Goal: Information Seeking & Learning: Learn about a topic

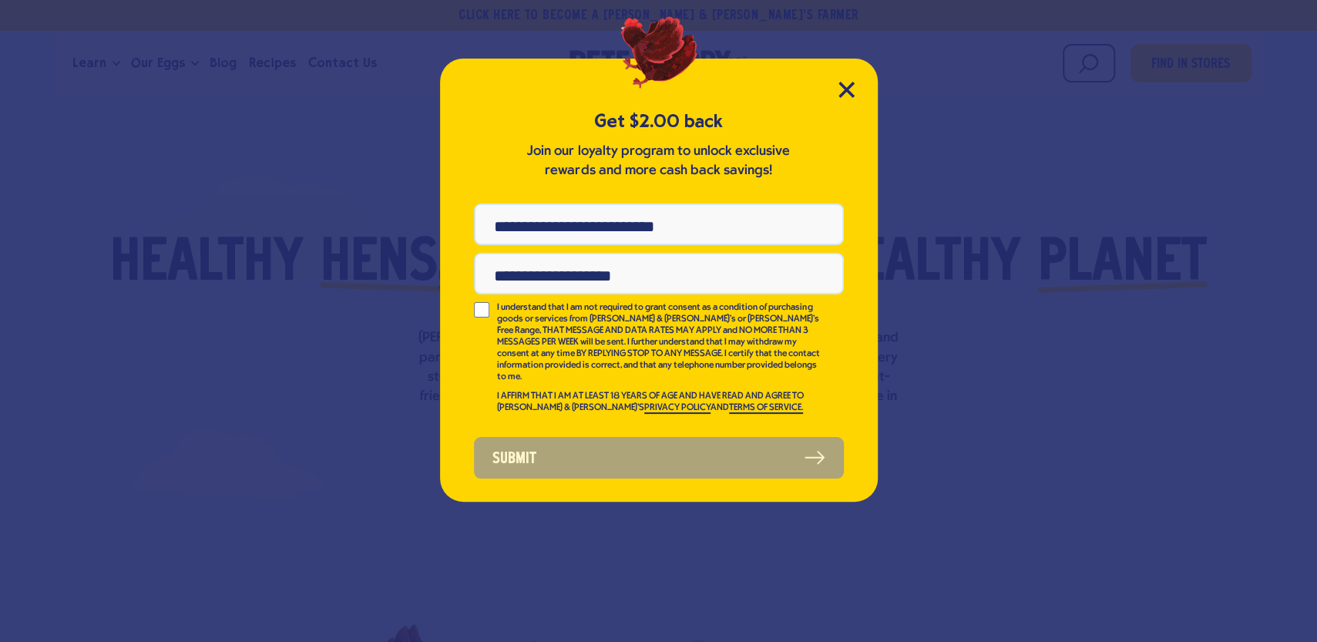
click at [675, 231] on input "Phone Number" at bounding box center [659, 225] width 370 height 42
type input "**********"
click at [513, 274] on input "Email Address" at bounding box center [659, 274] width 370 height 42
type input "**********"
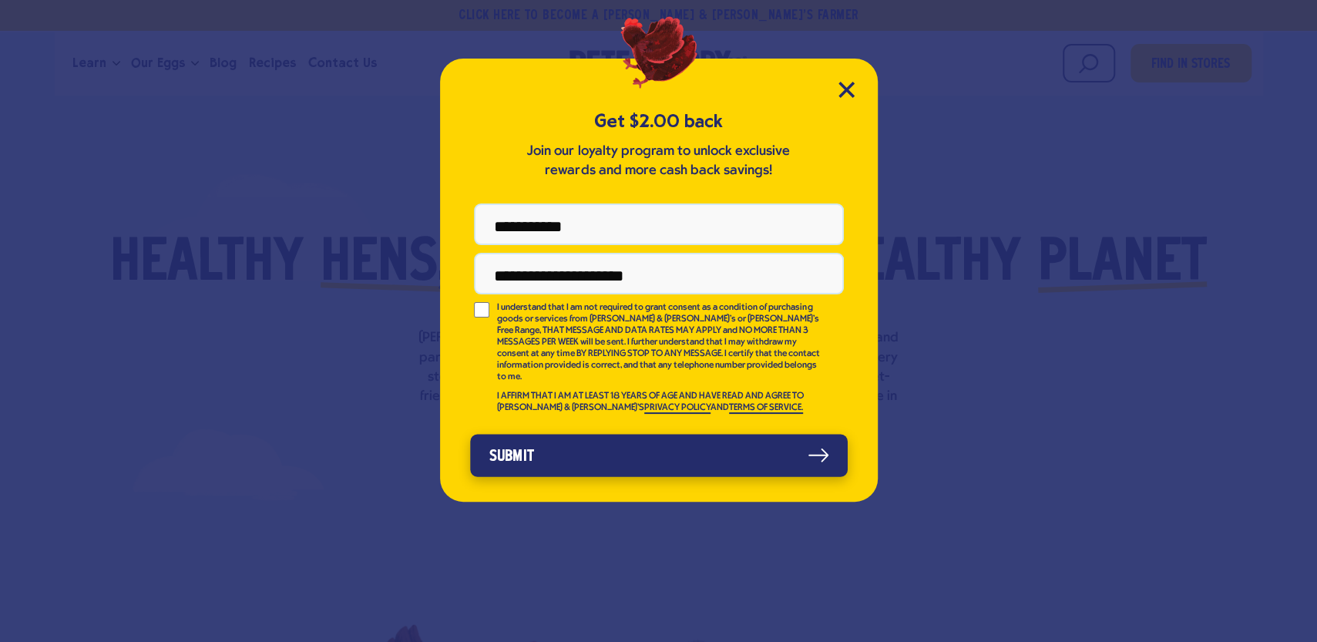
click at [791, 442] on button "Submit" at bounding box center [659, 455] width 378 height 42
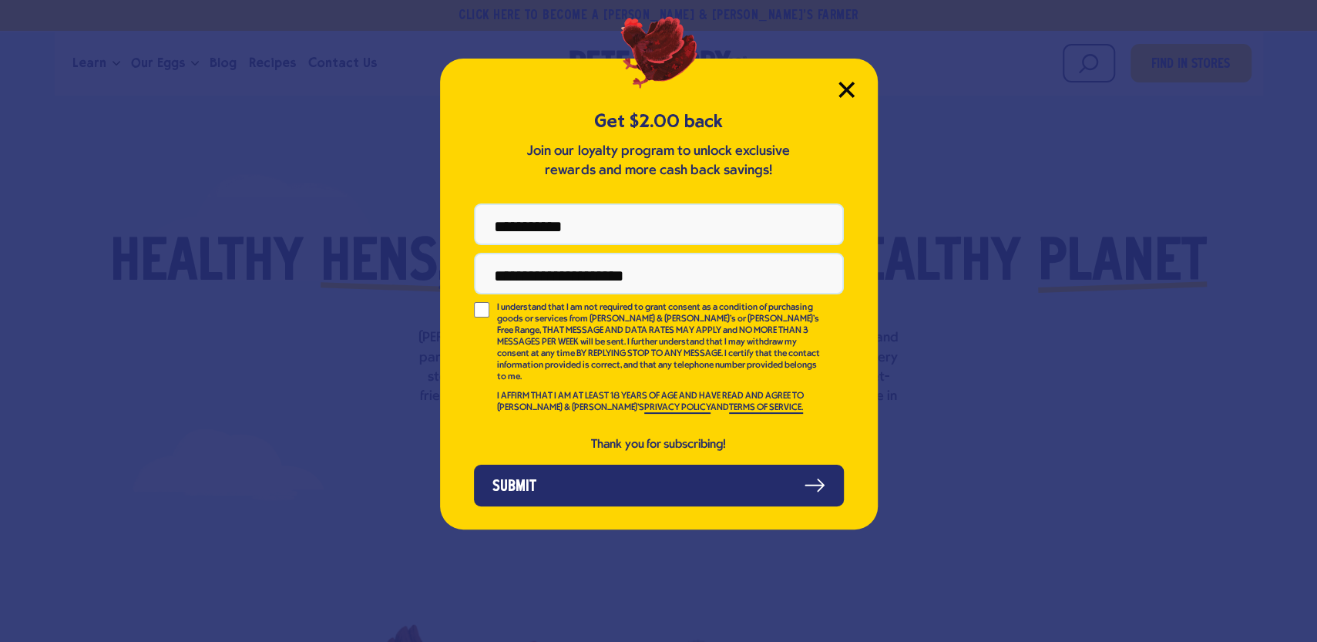
click at [845, 86] on icon "Close Modal" at bounding box center [847, 90] width 16 height 16
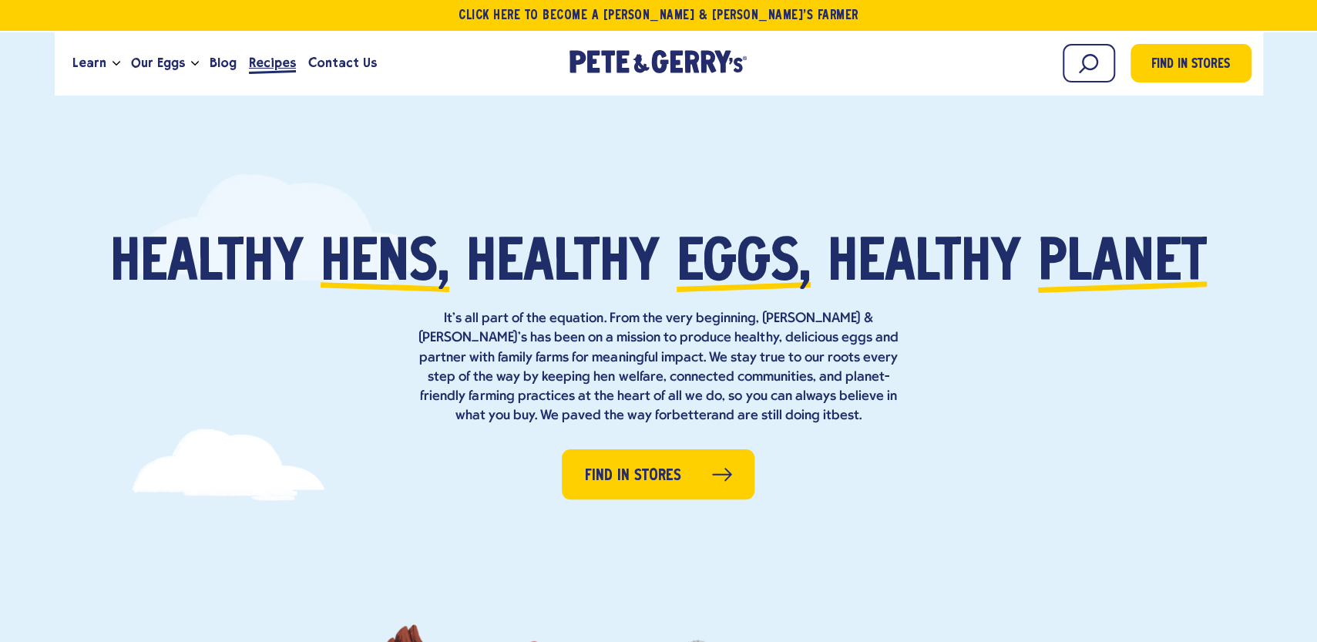
click at [259, 67] on span "Recipes" at bounding box center [272, 62] width 47 height 19
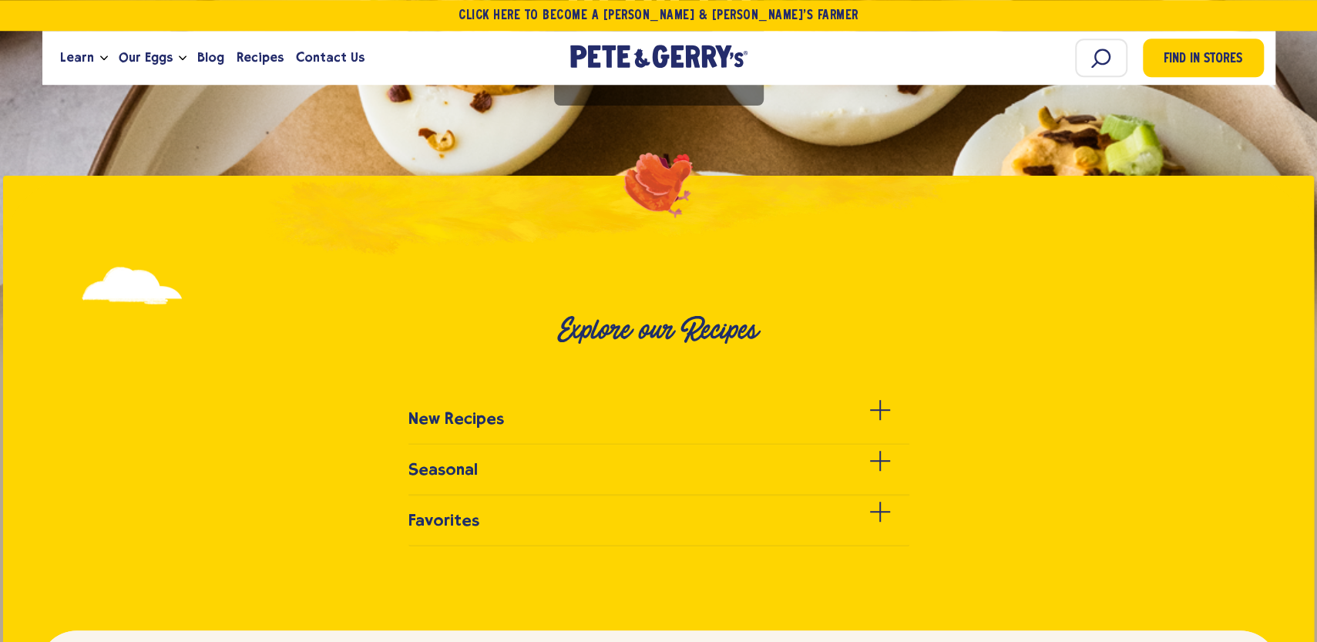
scroll to position [339, 0]
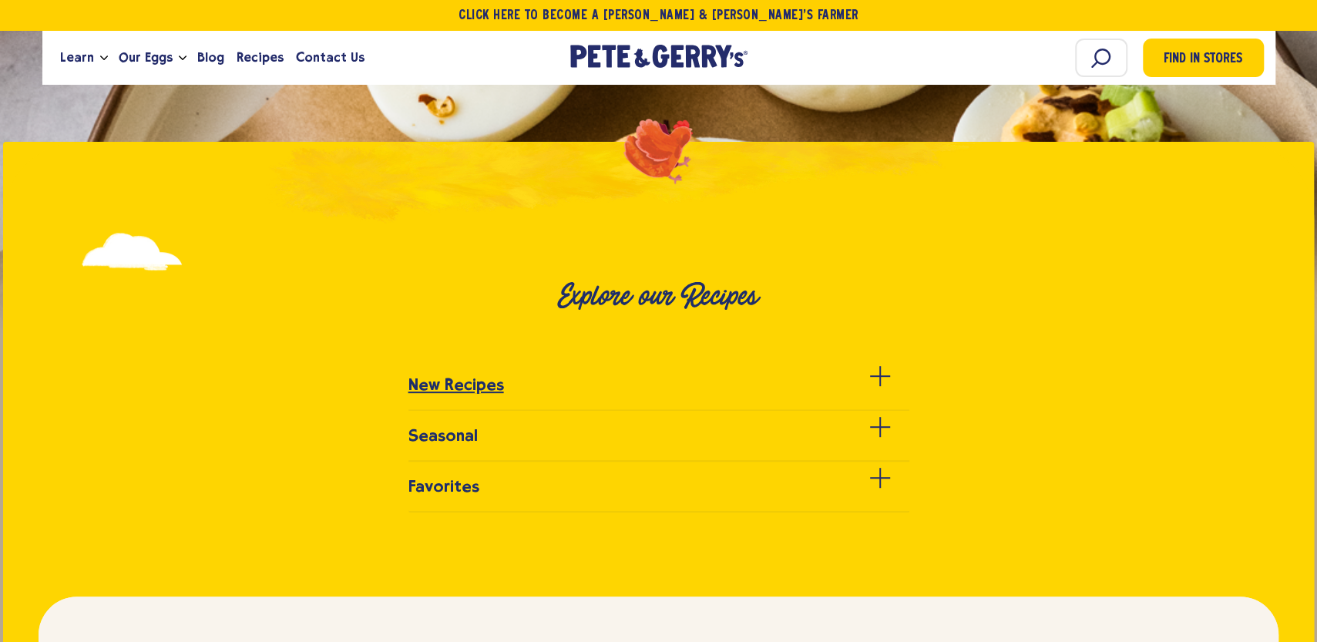
click at [463, 385] on h3 "New Recipes" at bounding box center [457, 384] width 96 height 19
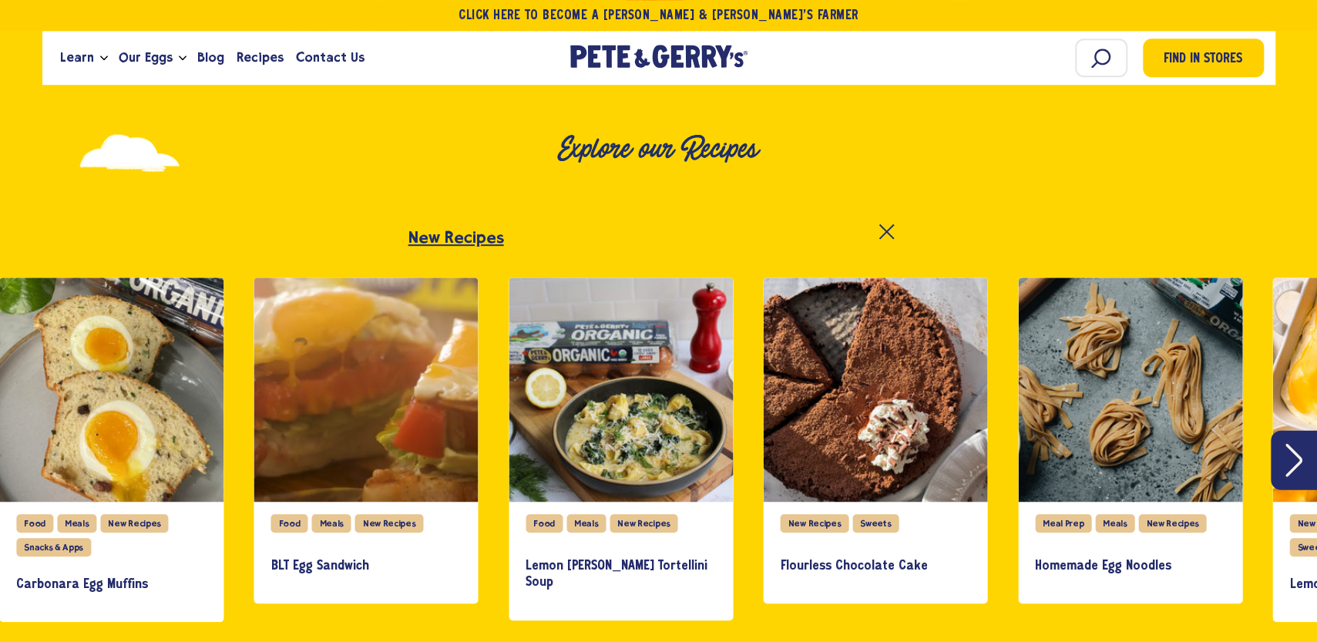
scroll to position [509, 0]
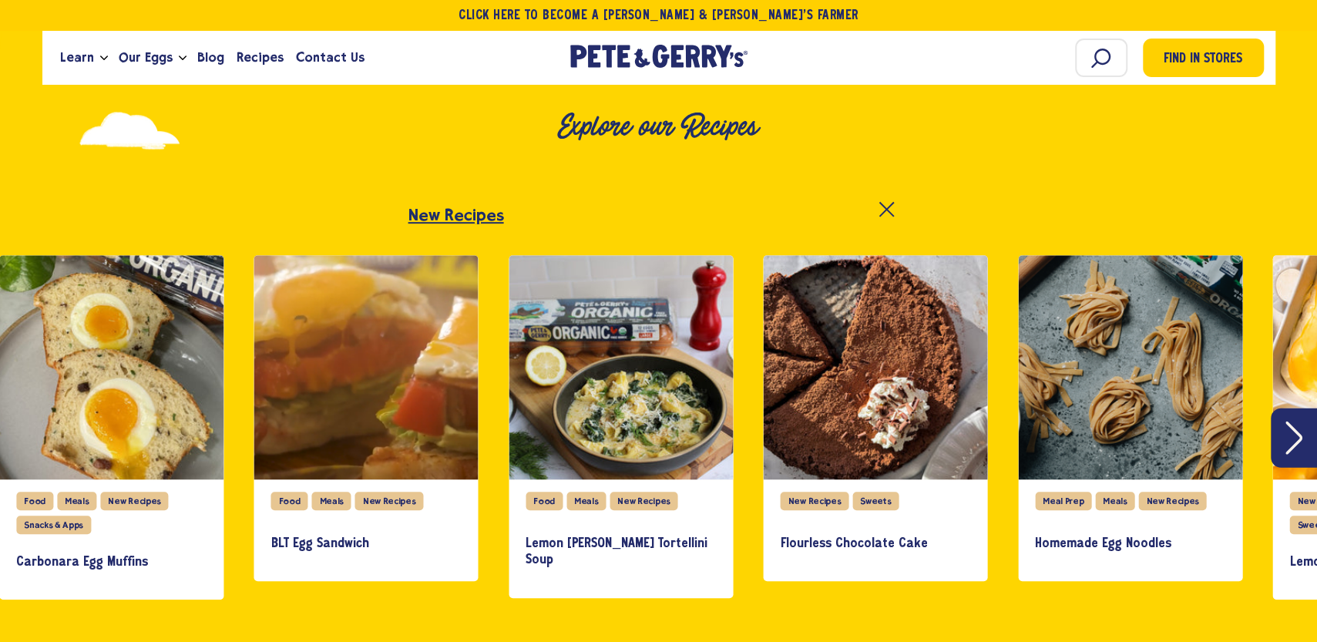
click at [1288, 441] on icon "Next" at bounding box center [1294, 437] width 17 height 33
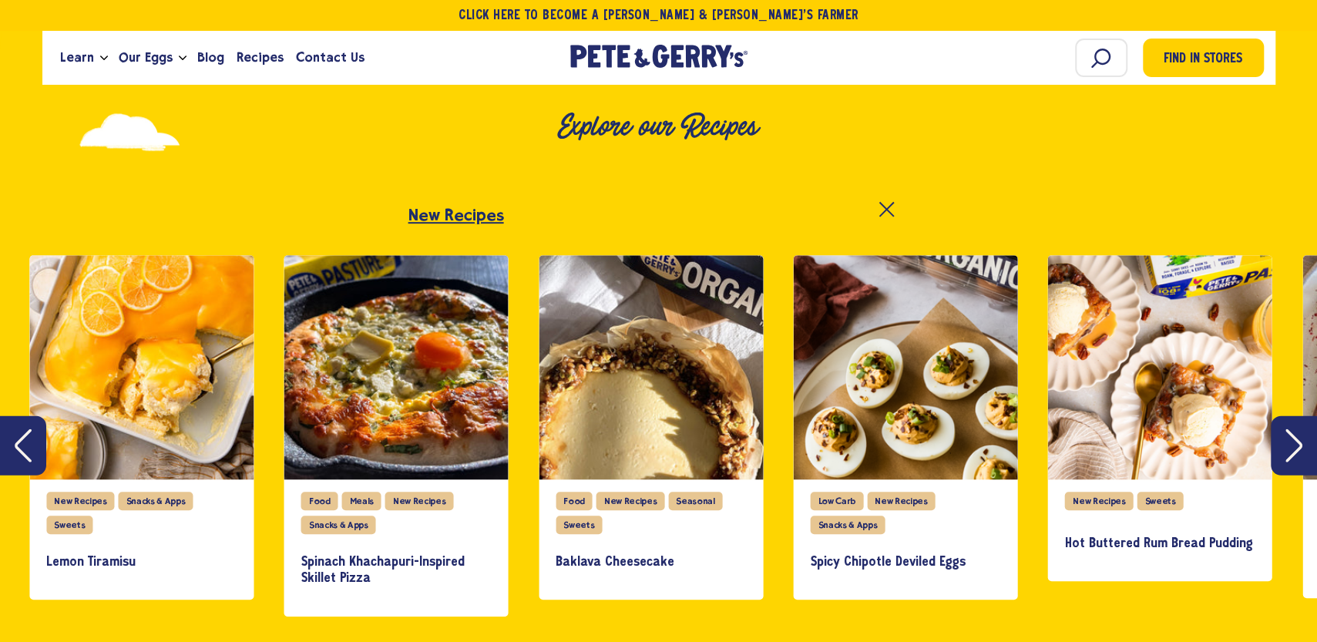
click at [1280, 429] on button "Next" at bounding box center [1294, 445] width 46 height 59
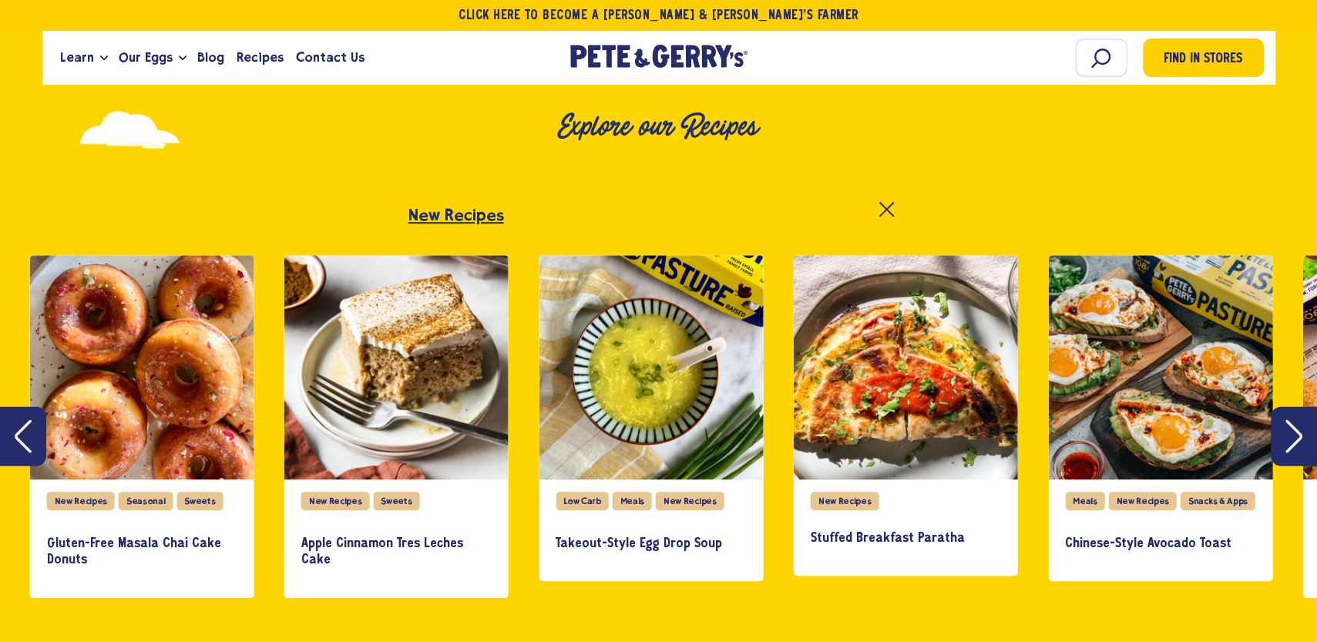
click at [1290, 426] on icon "Next" at bounding box center [1294, 436] width 17 height 33
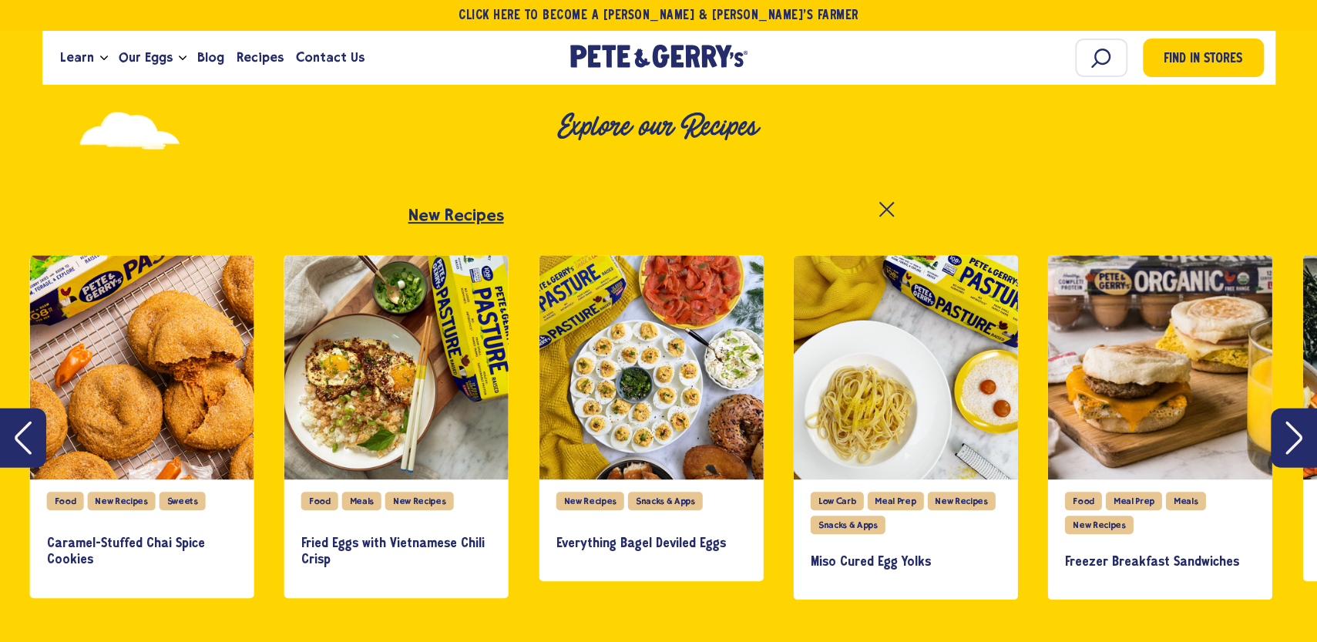
click at [1286, 429] on icon "Next" at bounding box center [1294, 437] width 17 height 33
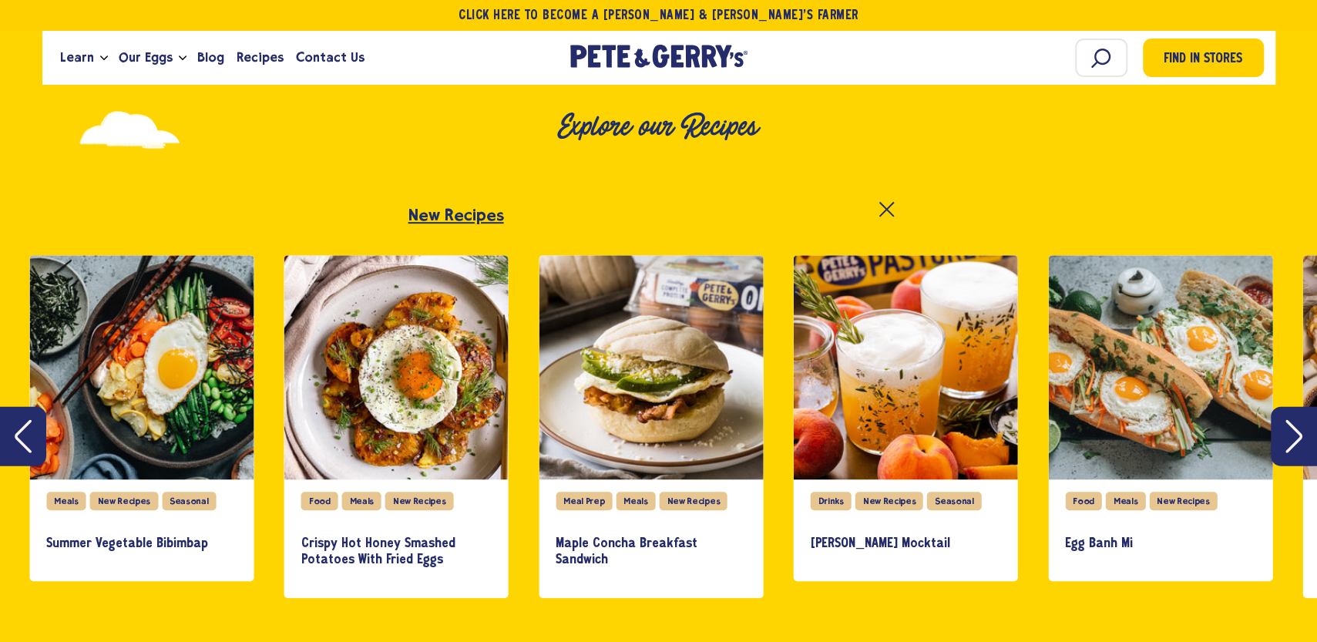
click at [1290, 441] on icon "Next" at bounding box center [1294, 436] width 17 height 33
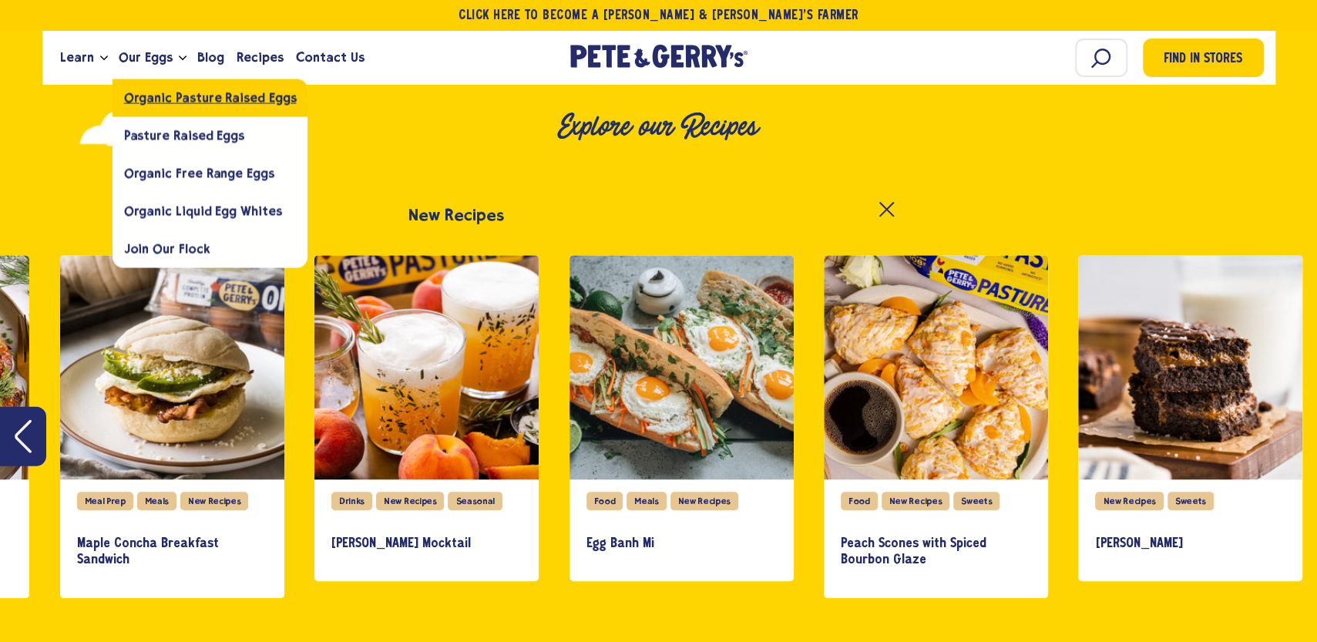
click at [164, 99] on span "Organic Pasture Raised Eggs" at bounding box center [210, 97] width 173 height 15
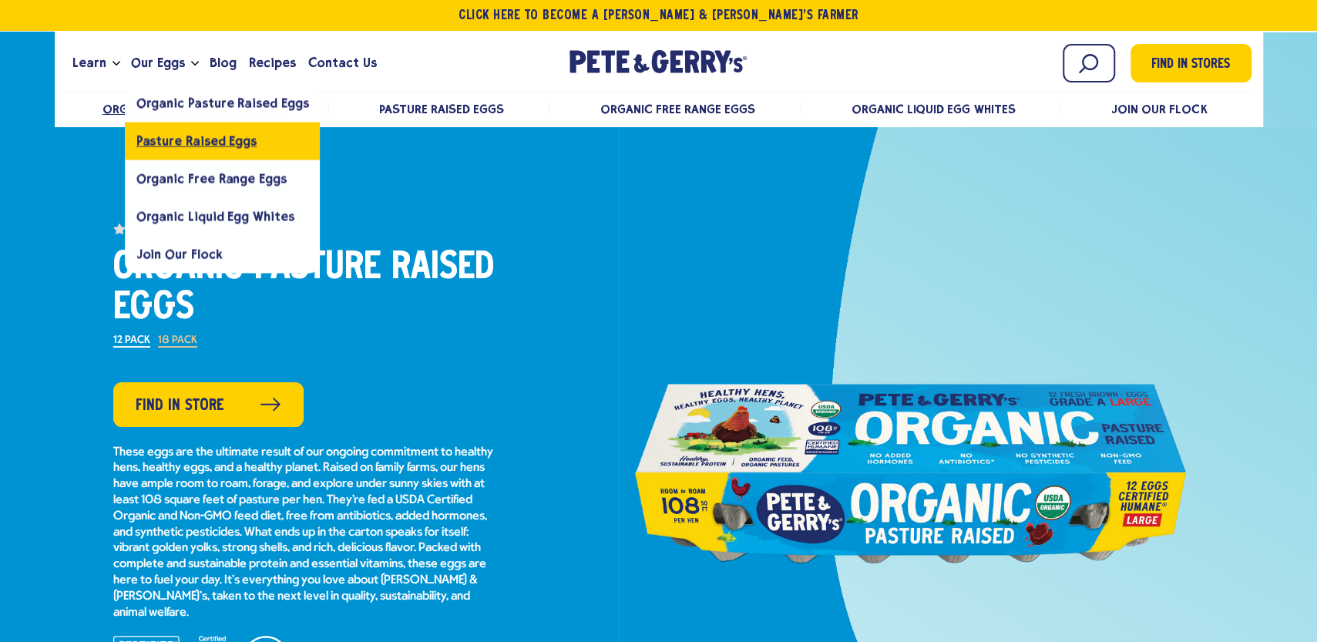
click at [179, 137] on span "Pasture Raised Eggs" at bounding box center [196, 140] width 120 height 15
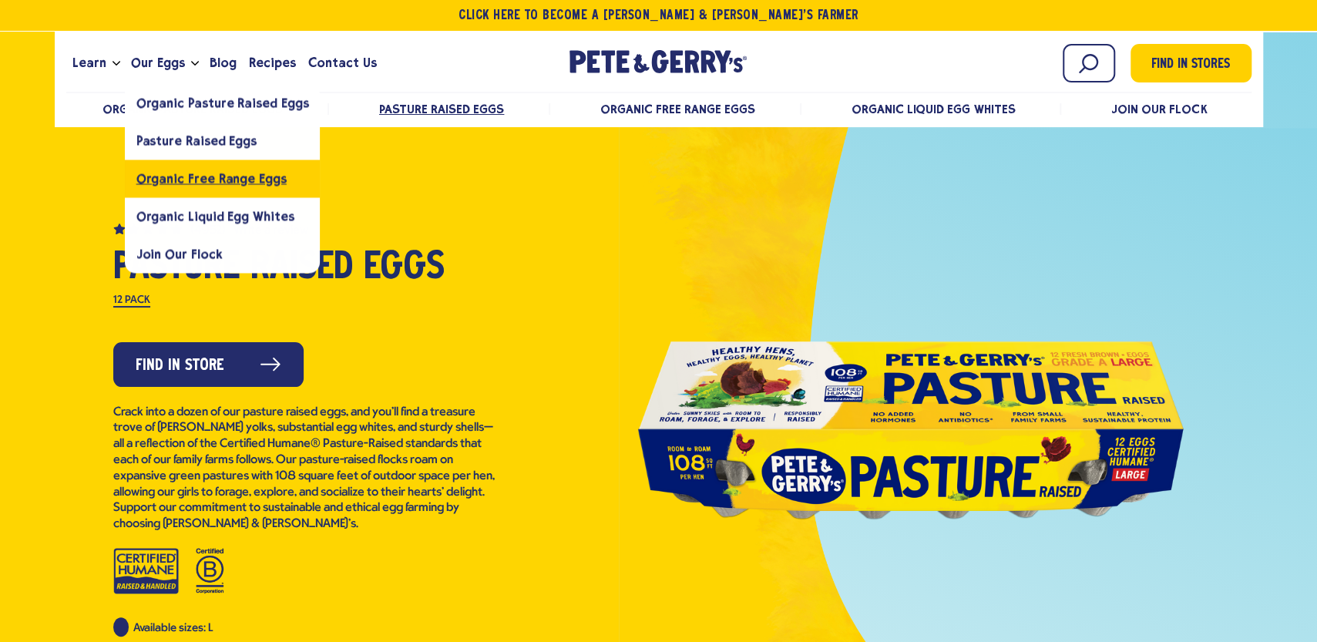
click at [162, 173] on span "Organic Free Range Eggs" at bounding box center [211, 178] width 150 height 15
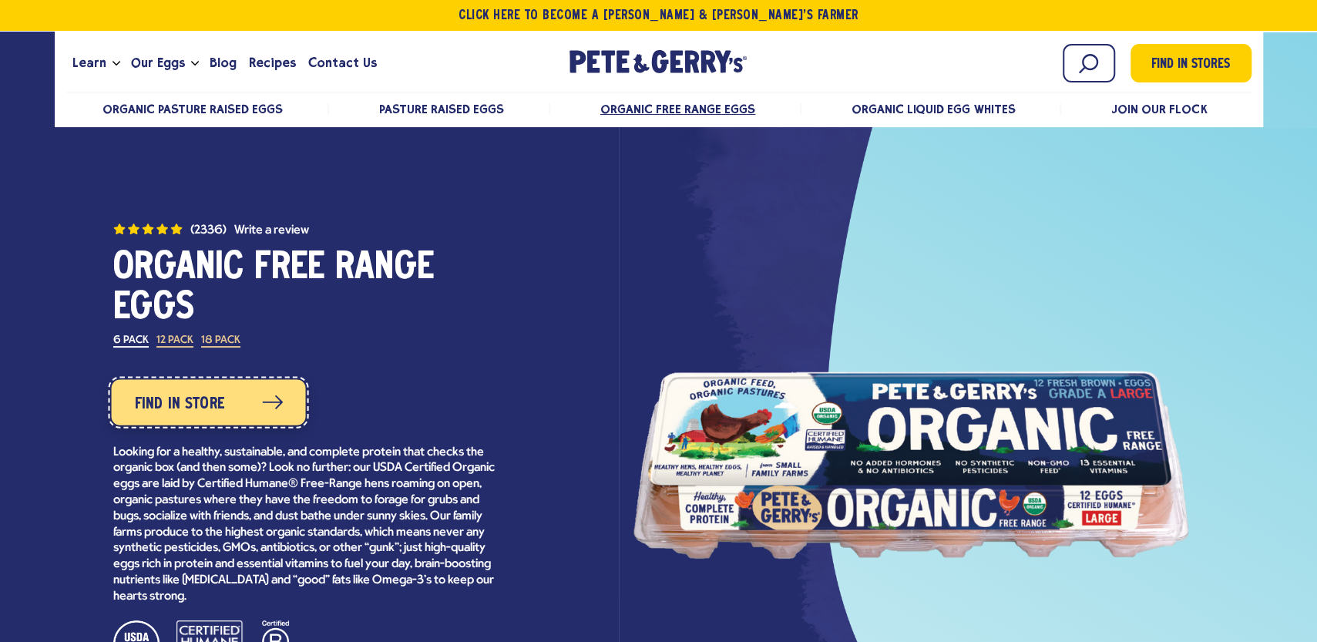
click at [210, 412] on span "Find in Store" at bounding box center [179, 404] width 90 height 25
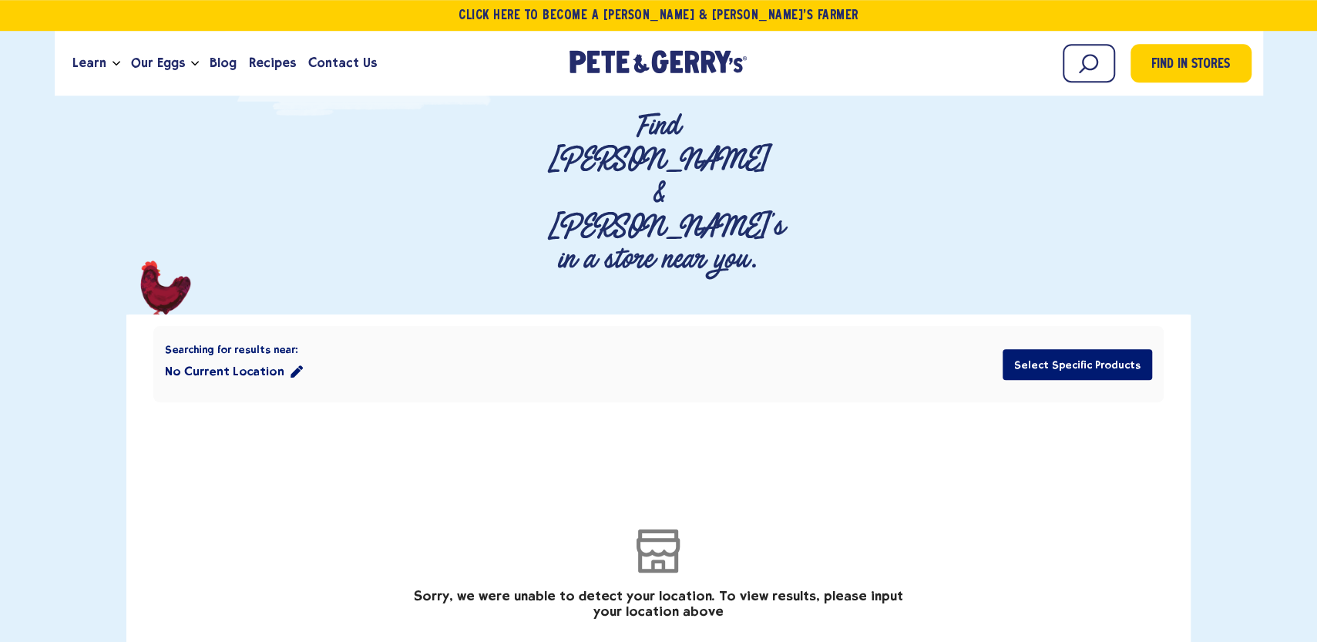
scroll to position [170, 0]
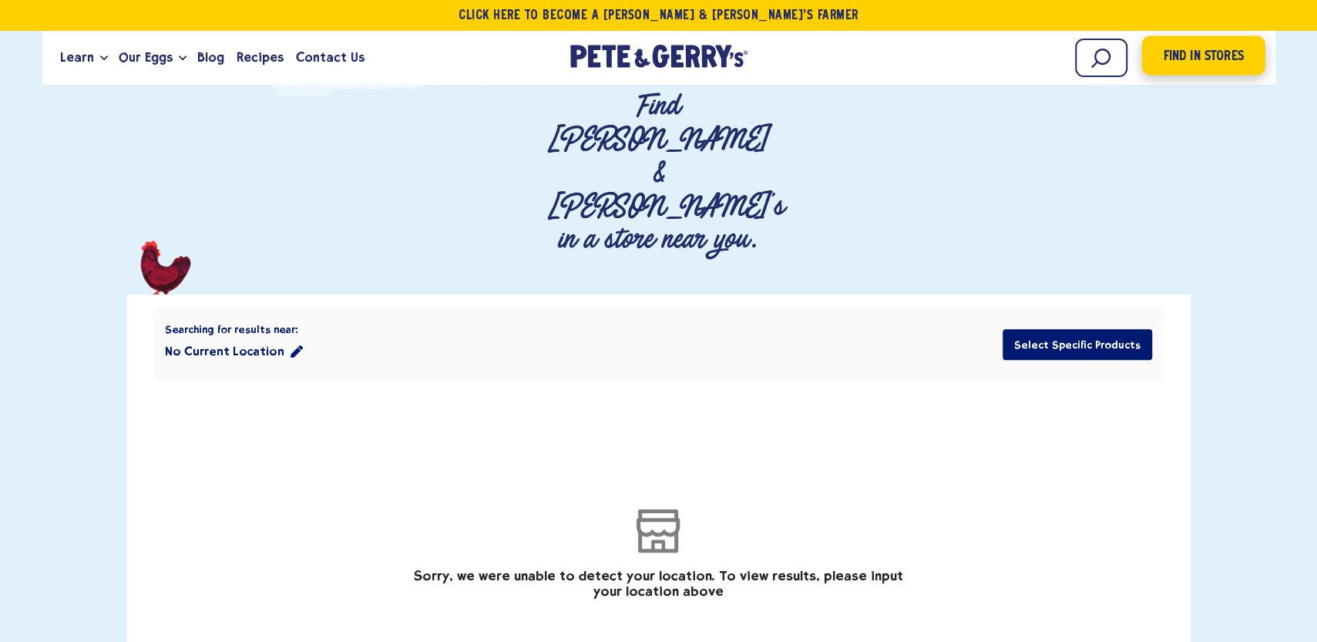
click at [1167, 55] on span "Find in Stores" at bounding box center [1203, 56] width 80 height 21
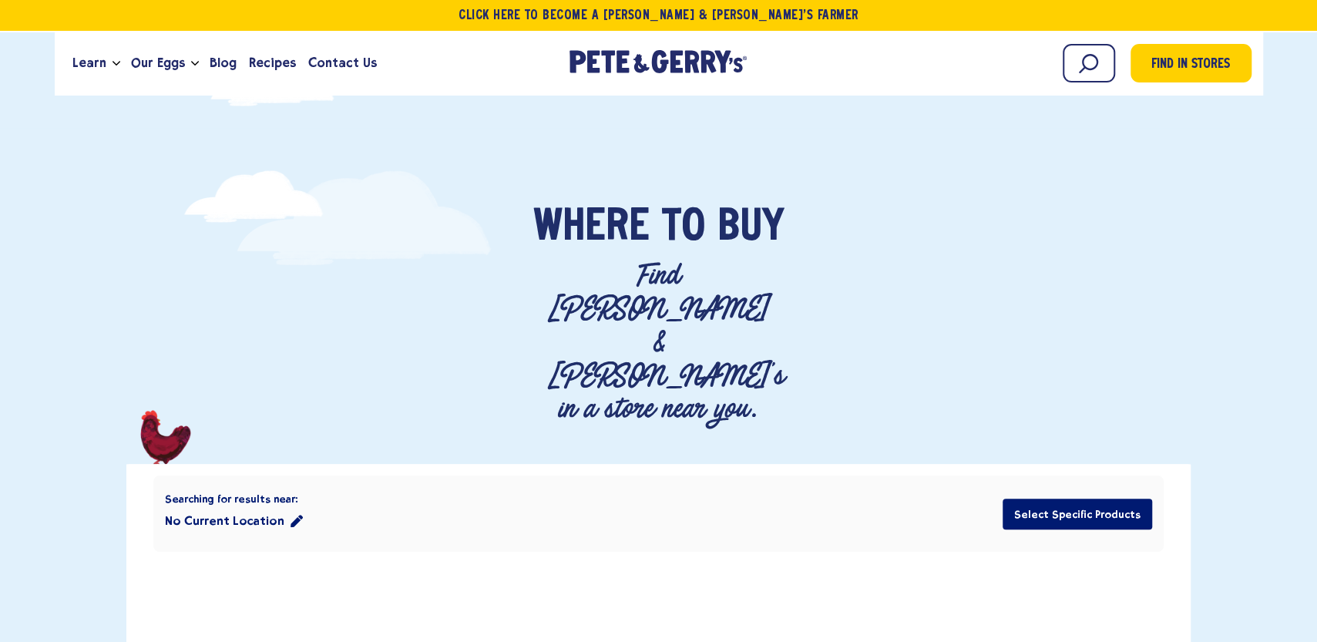
click at [223, 506] on button "No Current Location" at bounding box center [234, 521] width 138 height 31
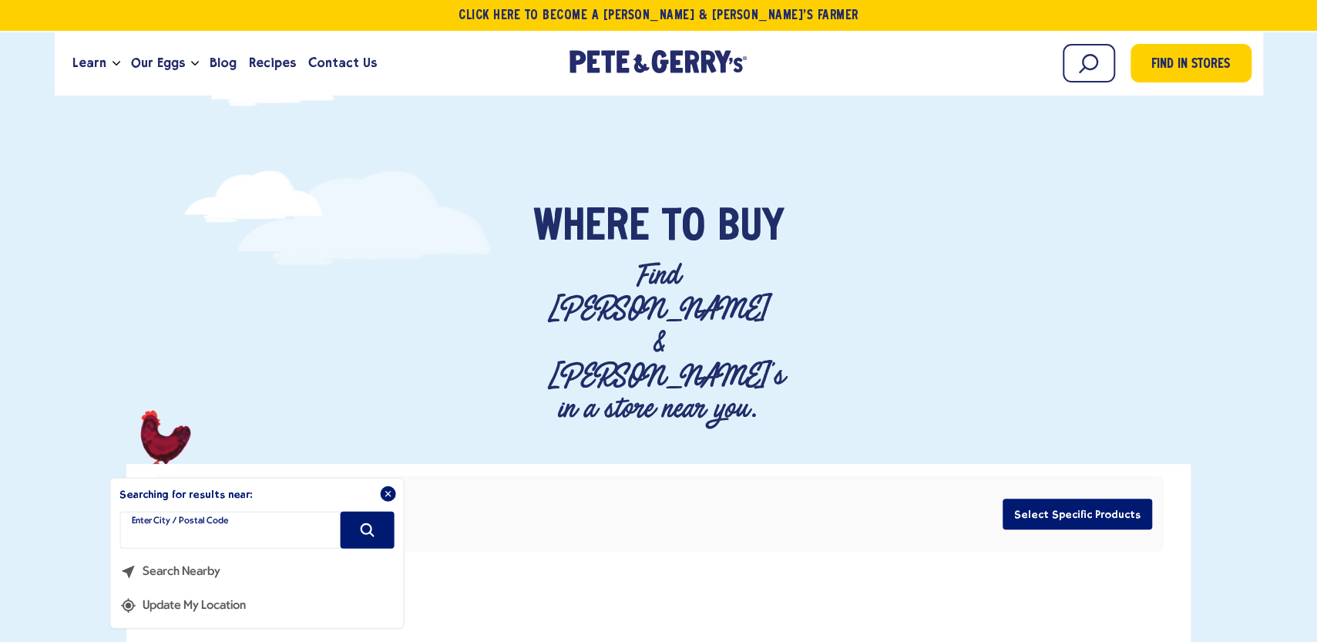
click at [145, 515] on label "Enter City / Postal Code" at bounding box center [180, 521] width 96 height 12
click at [156, 512] on input "filter" at bounding box center [256, 530] width 274 height 37
type input "*****"
click at [352, 512] on button "Search" at bounding box center [367, 530] width 54 height 37
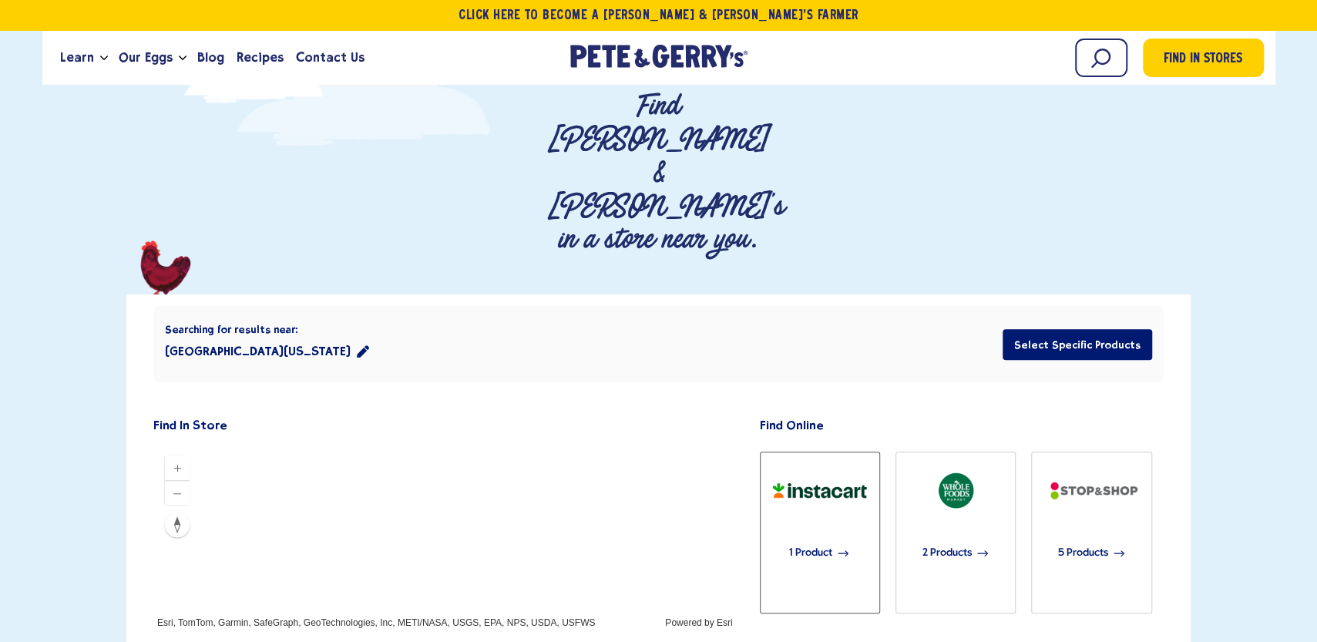
scroll to position [254, 0]
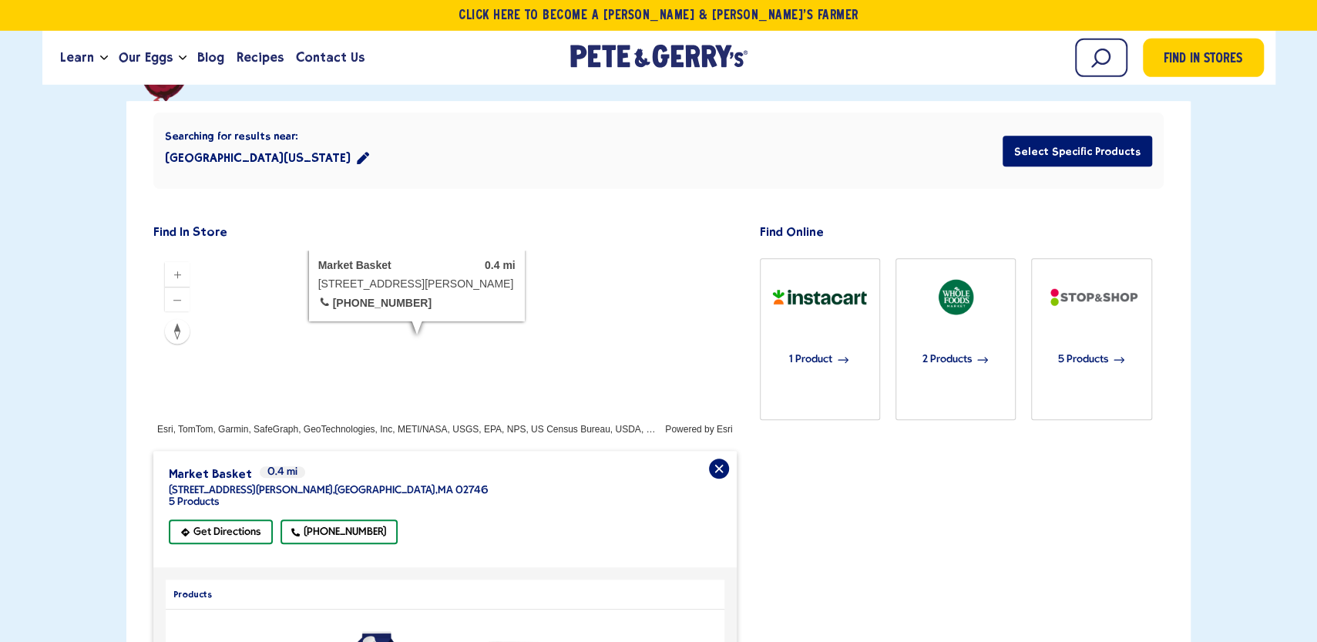
scroll to position [339, 0]
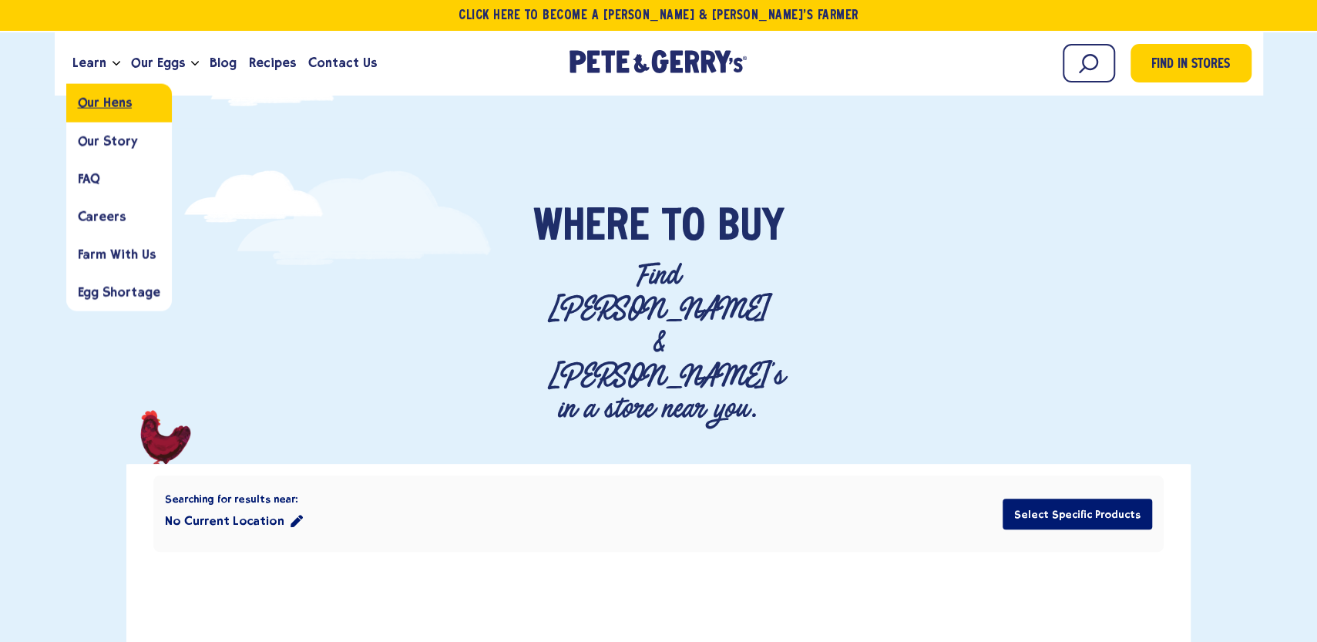
click at [116, 107] on span "Our Hens" at bounding box center [105, 103] width 54 height 15
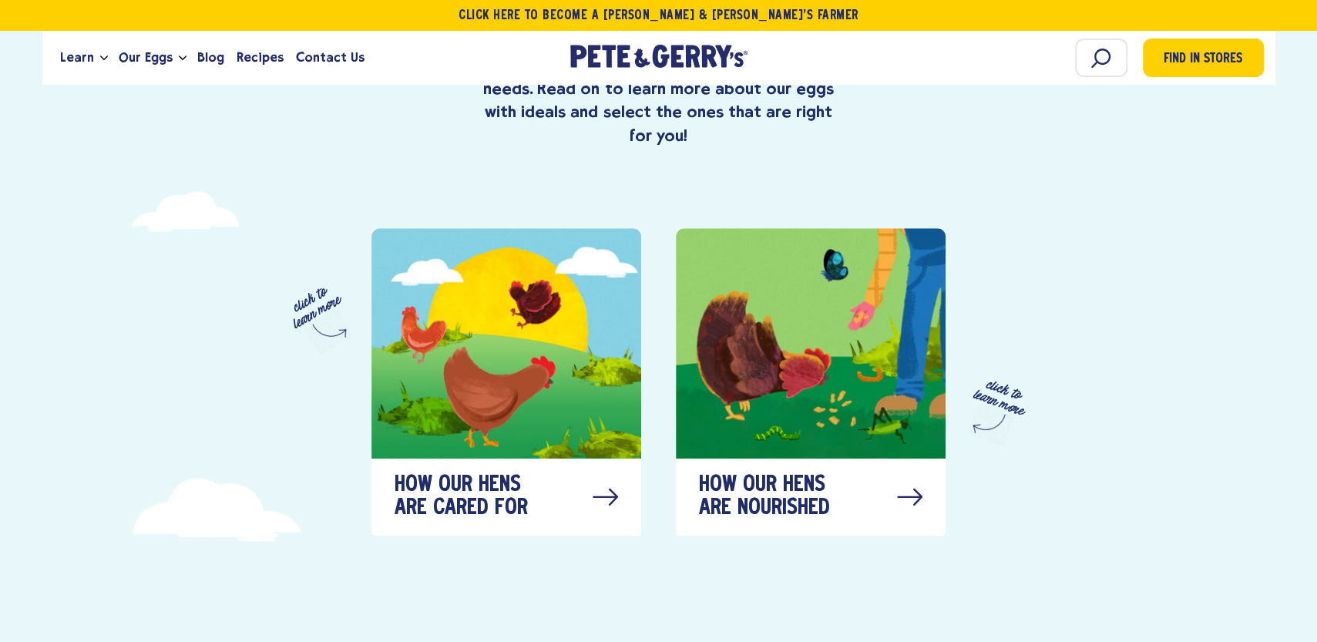
scroll to position [763, 0]
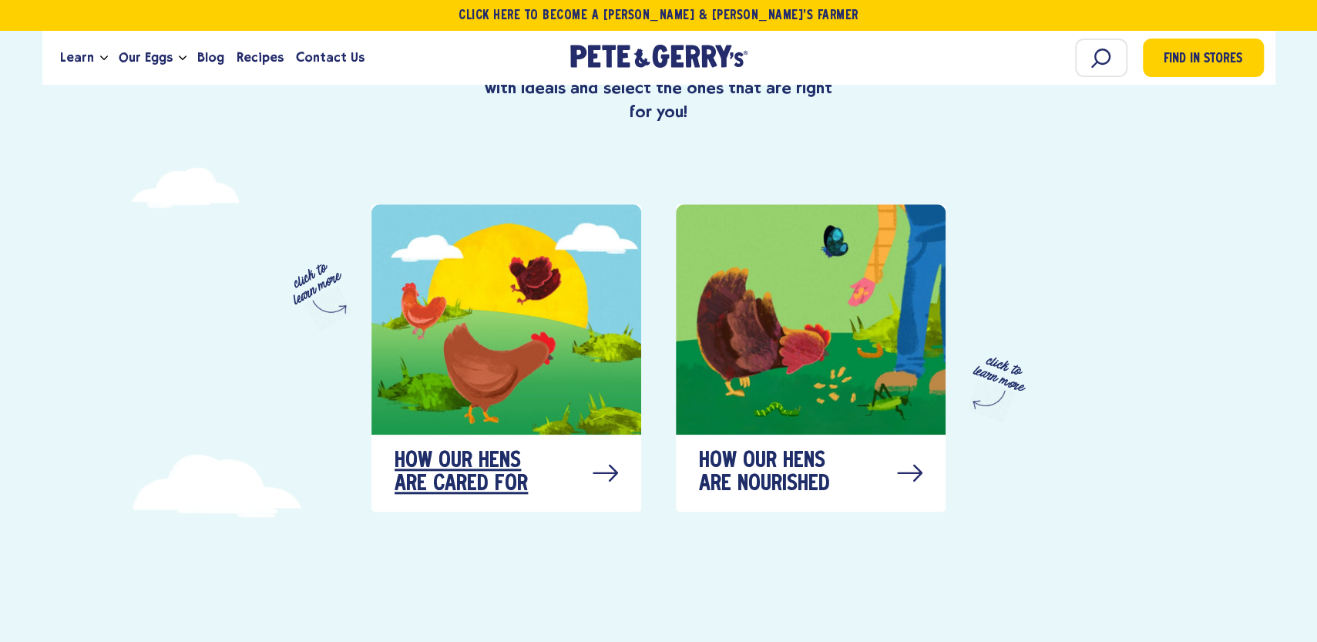
click at [573, 366] on div at bounding box center [507, 319] width 270 height 230
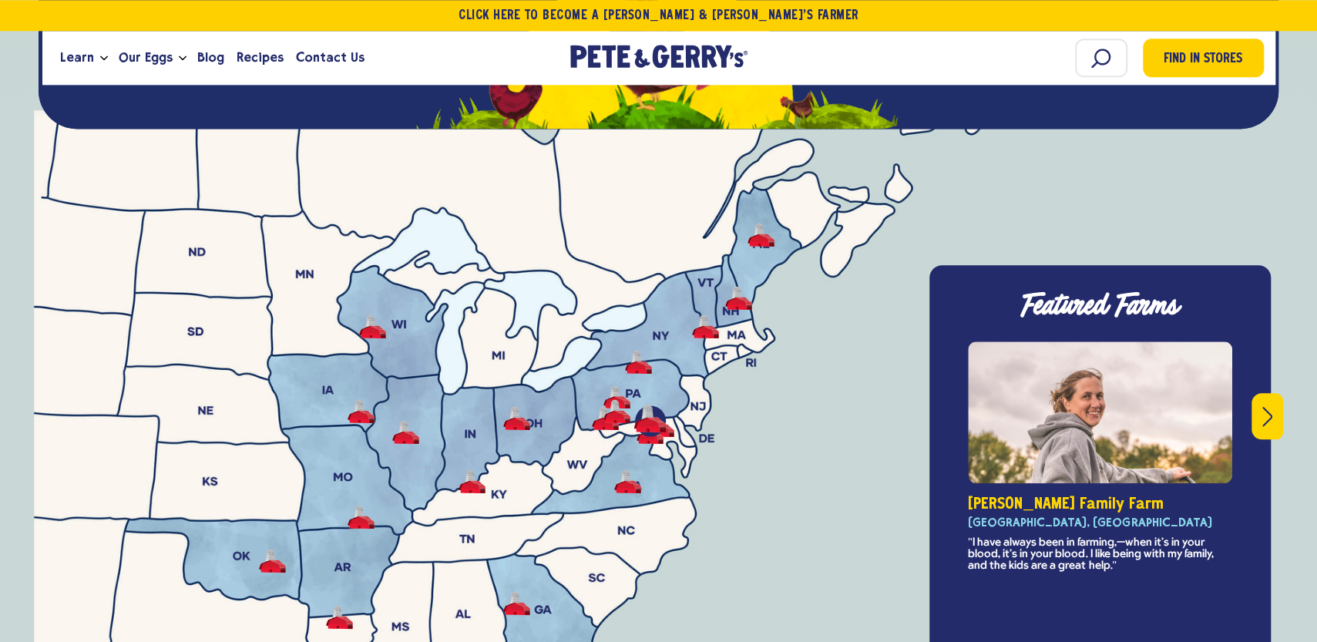
scroll to position [5473, 0]
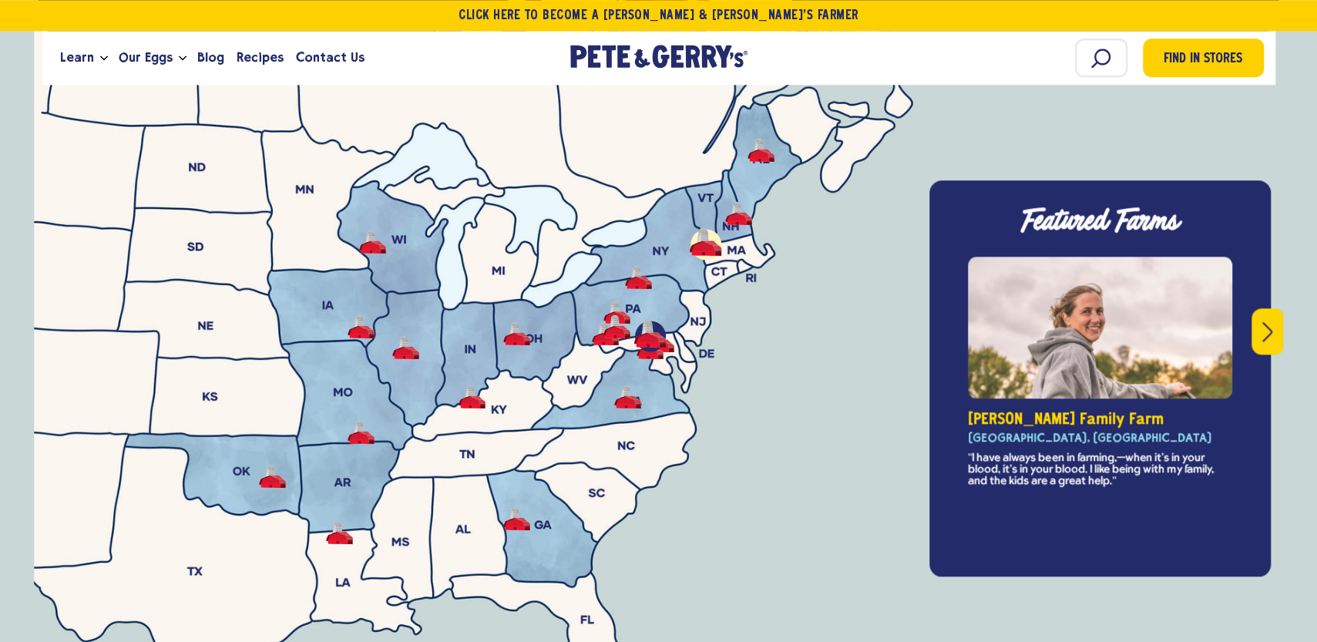
click at [715, 230] on button "Miller Family Farm - Caledonia County, VT" at bounding box center [705, 242] width 27 height 24
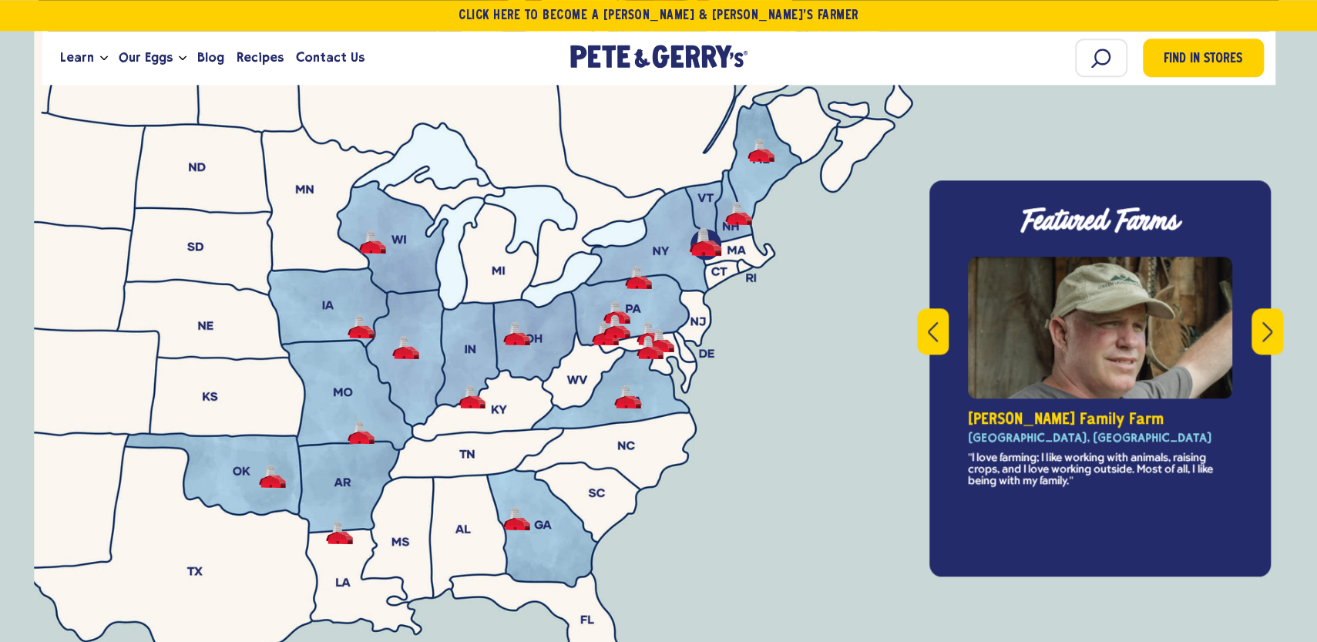
click at [758, 216] on ul at bounding box center [659, 507] width 1110 height 706
click at [739, 201] on button "Giovagnoli Family Farm - Boscawen, NH" at bounding box center [738, 213] width 27 height 24
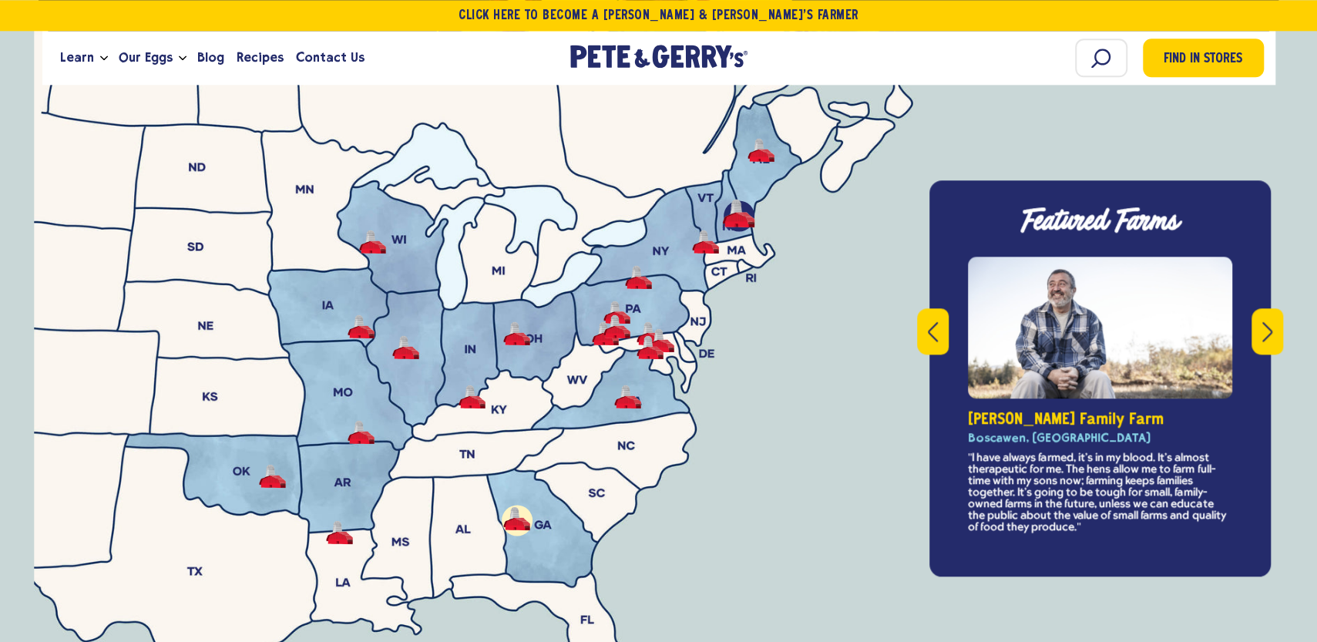
click at [529, 506] on button "-" at bounding box center [516, 518] width 27 height 24
click at [513, 506] on button "-" at bounding box center [516, 518] width 27 height 24
click at [408, 335] on button "-" at bounding box center [405, 347] width 27 height 24
click at [412, 335] on button "-" at bounding box center [405, 347] width 27 height 24
click at [1258, 308] on button "Next" at bounding box center [1268, 331] width 32 height 46
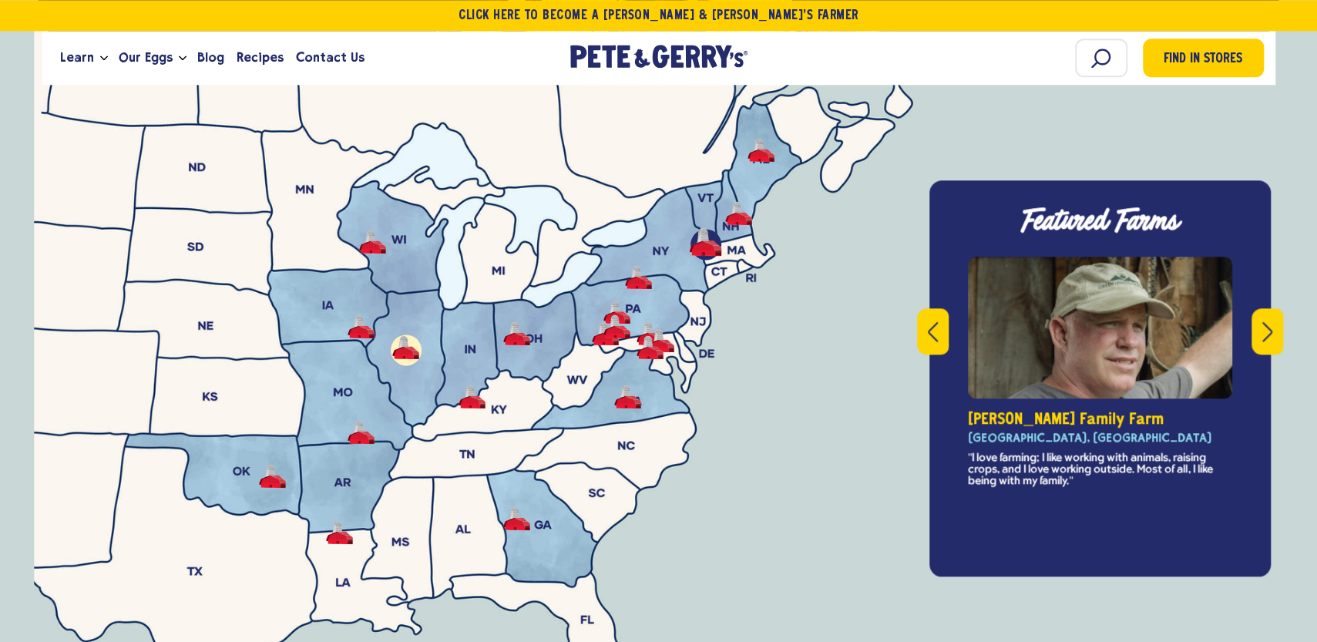
click at [1260, 308] on button "Next" at bounding box center [1268, 331] width 32 height 46
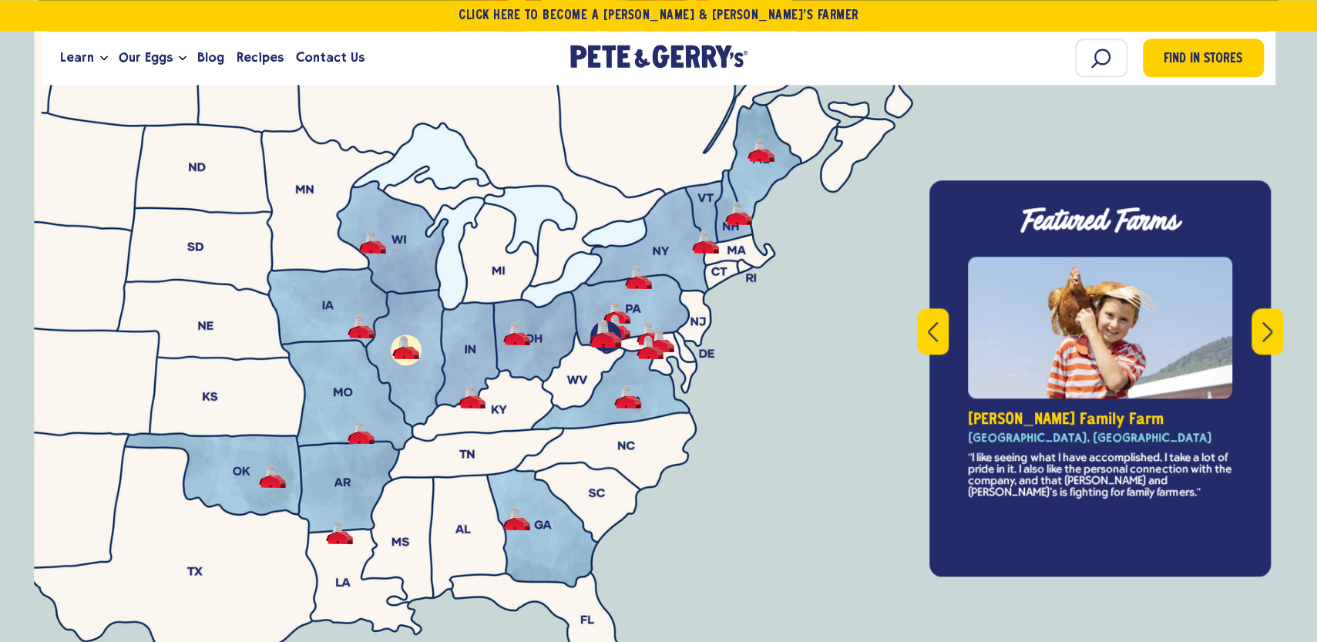
click at [1264, 308] on button "Next" at bounding box center [1268, 331] width 32 height 46
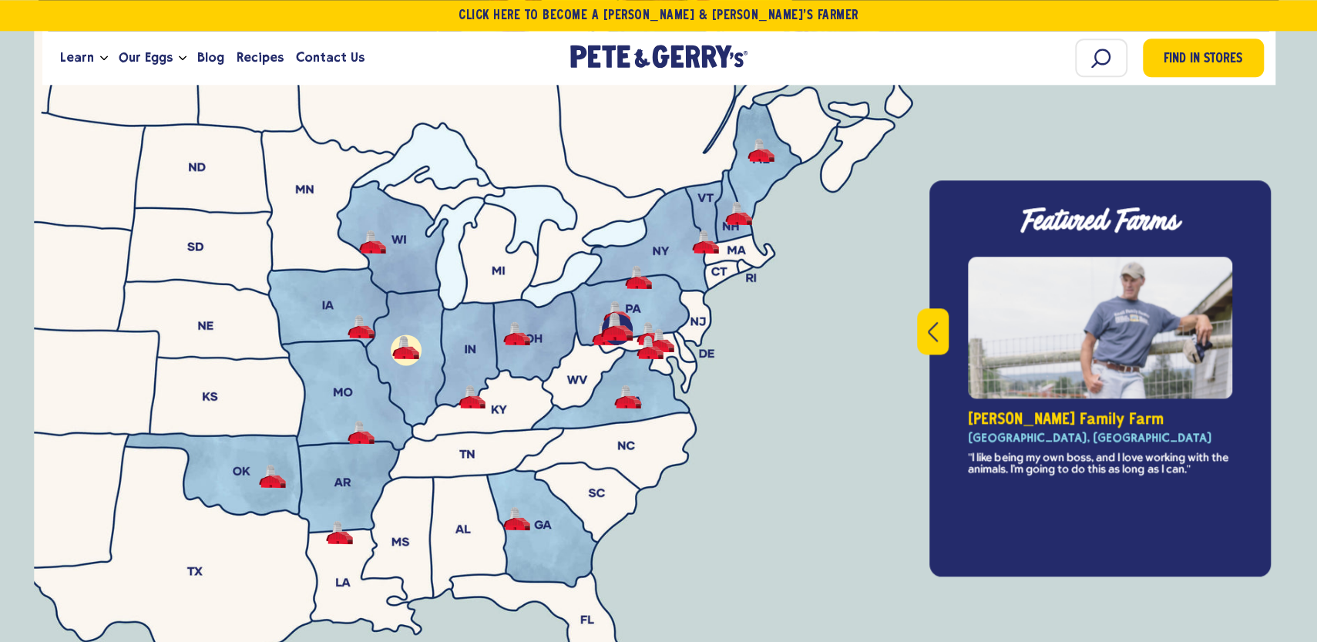
click at [939, 308] on button "Previous" at bounding box center [933, 331] width 32 height 46
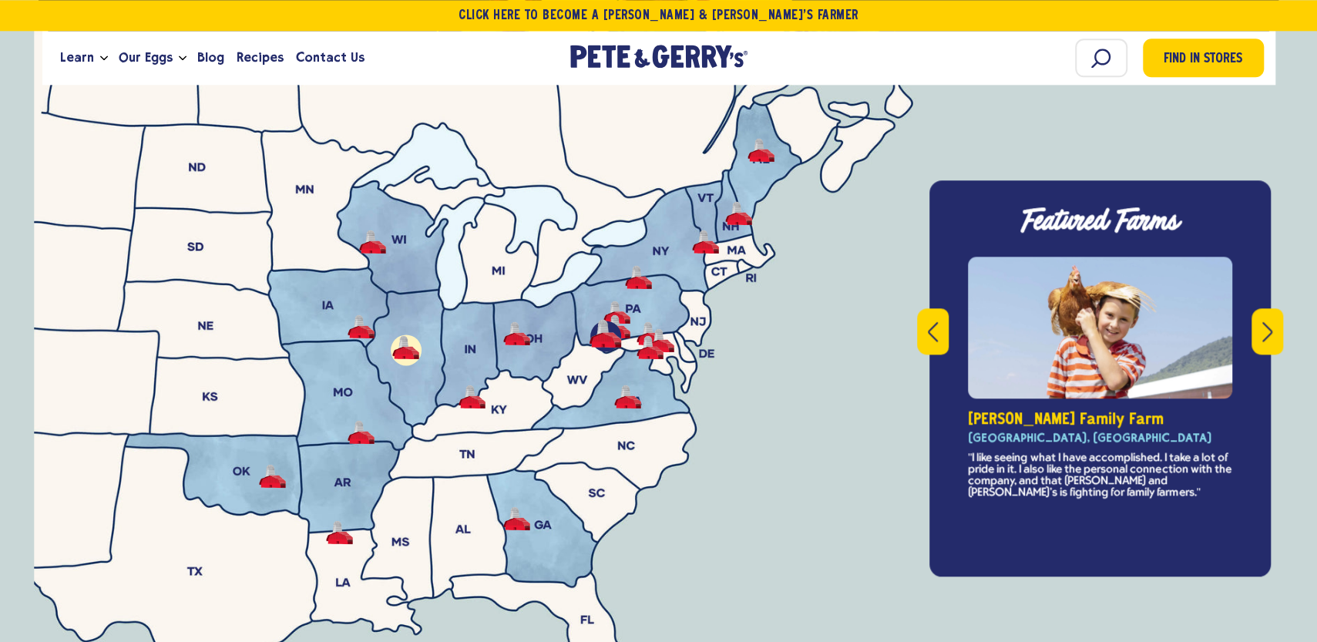
click at [945, 308] on button "Previous" at bounding box center [933, 331] width 32 height 46
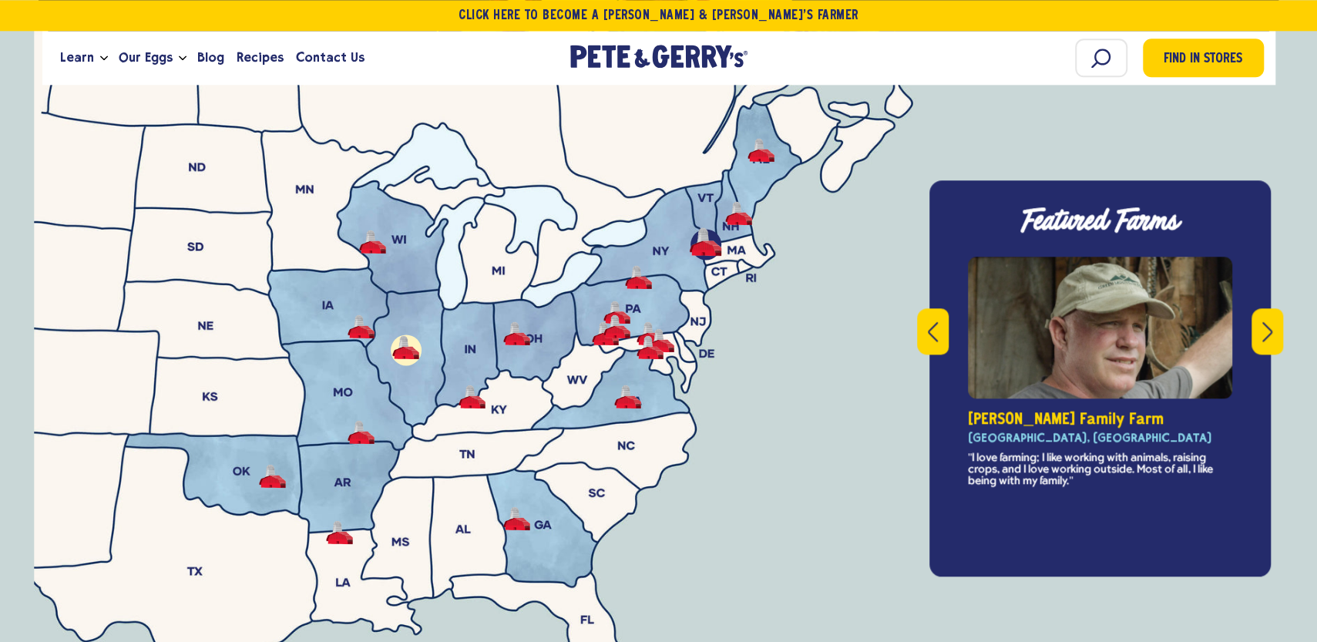
click at [944, 308] on button "Previous" at bounding box center [933, 331] width 32 height 46
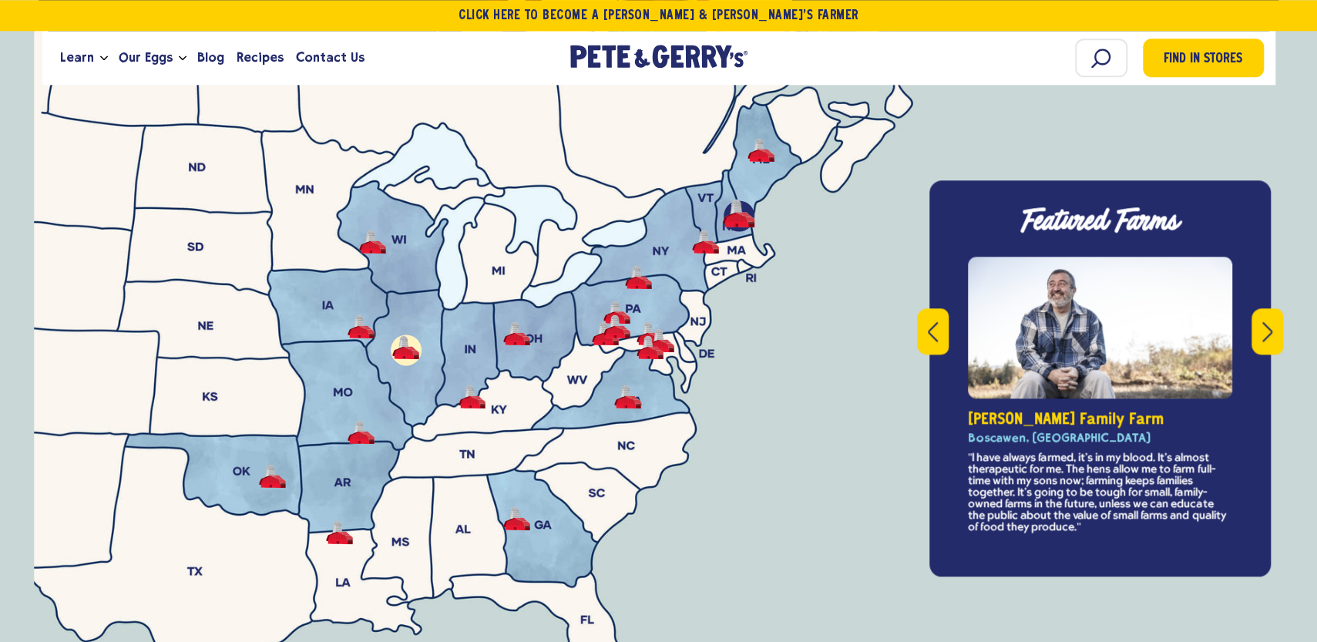
click at [944, 308] on button "Previous" at bounding box center [933, 331] width 32 height 46
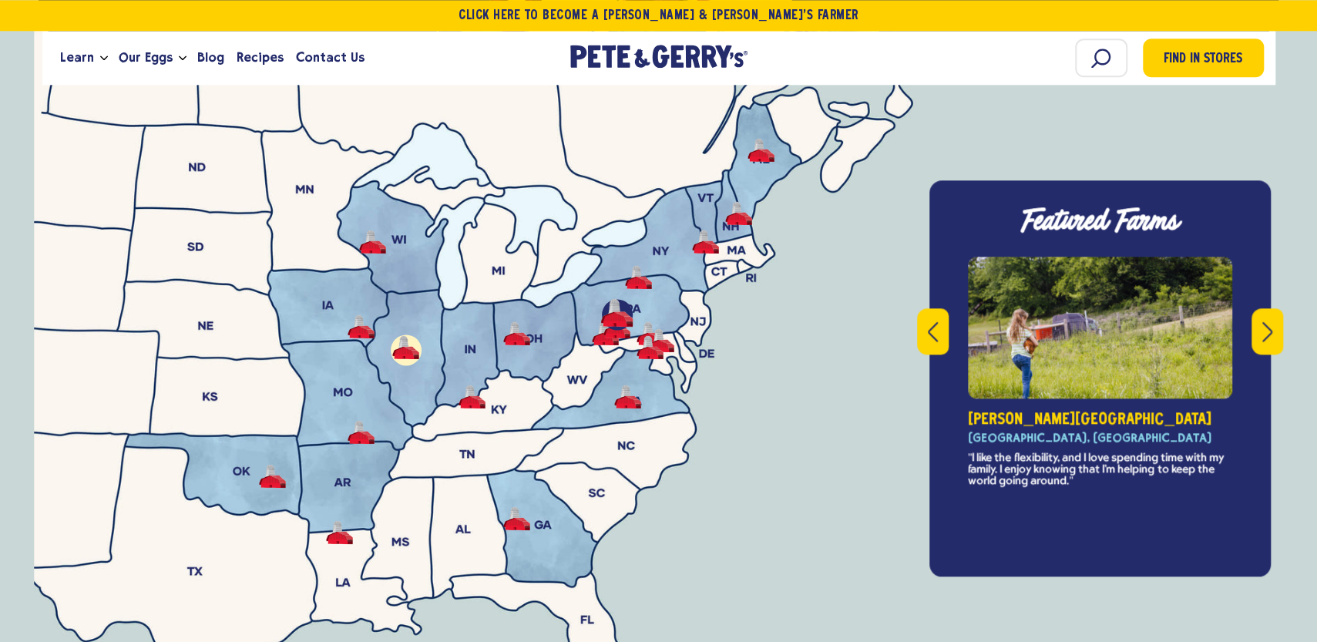
click at [934, 321] on icon "Previous" at bounding box center [933, 331] width 10 height 21
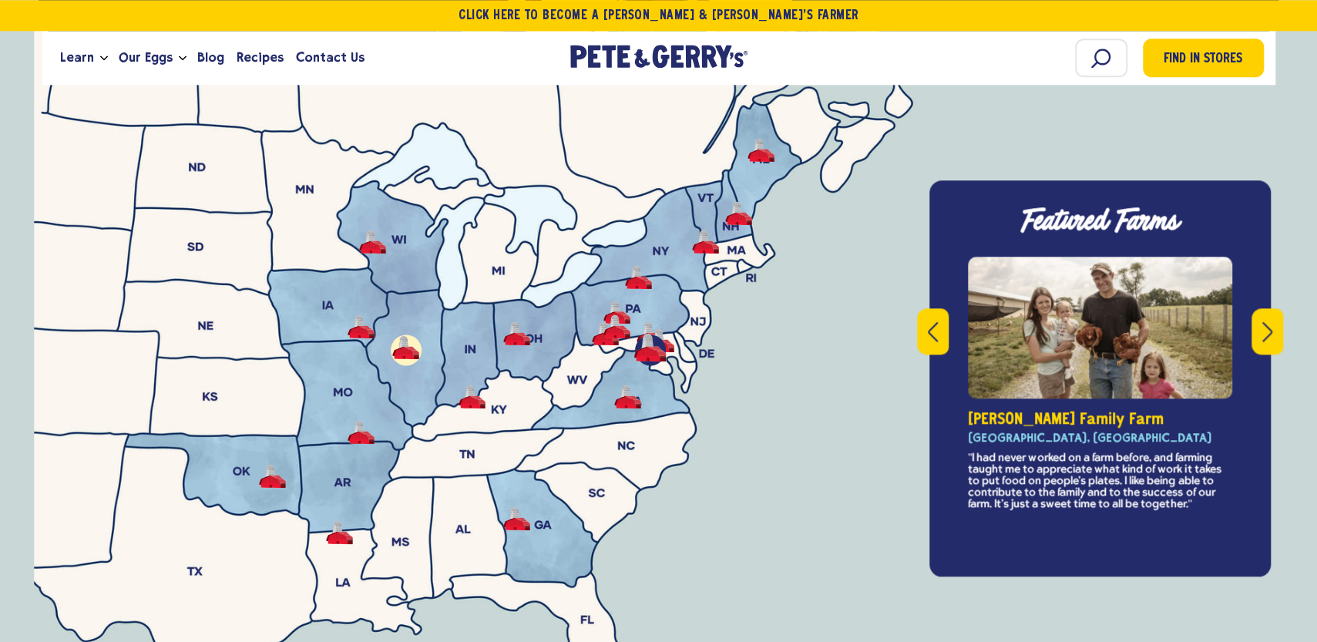
click at [945, 308] on button "Previous" at bounding box center [933, 331] width 32 height 46
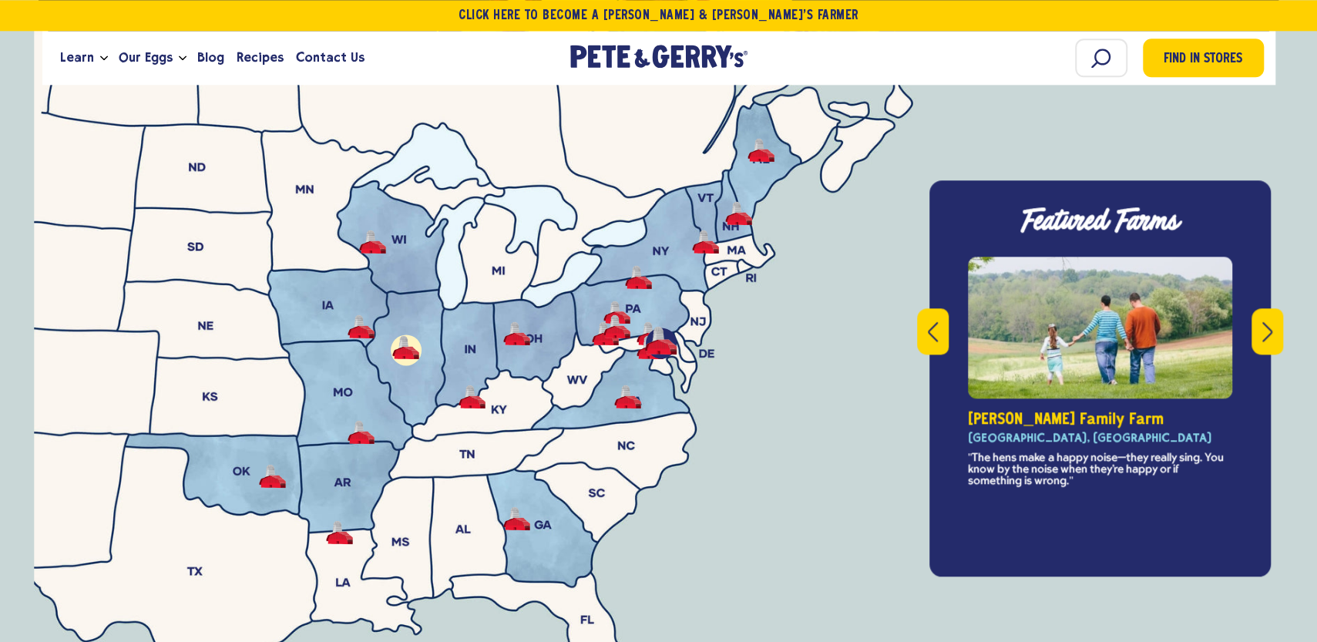
click at [945, 308] on button "Previous" at bounding box center [933, 331] width 32 height 46
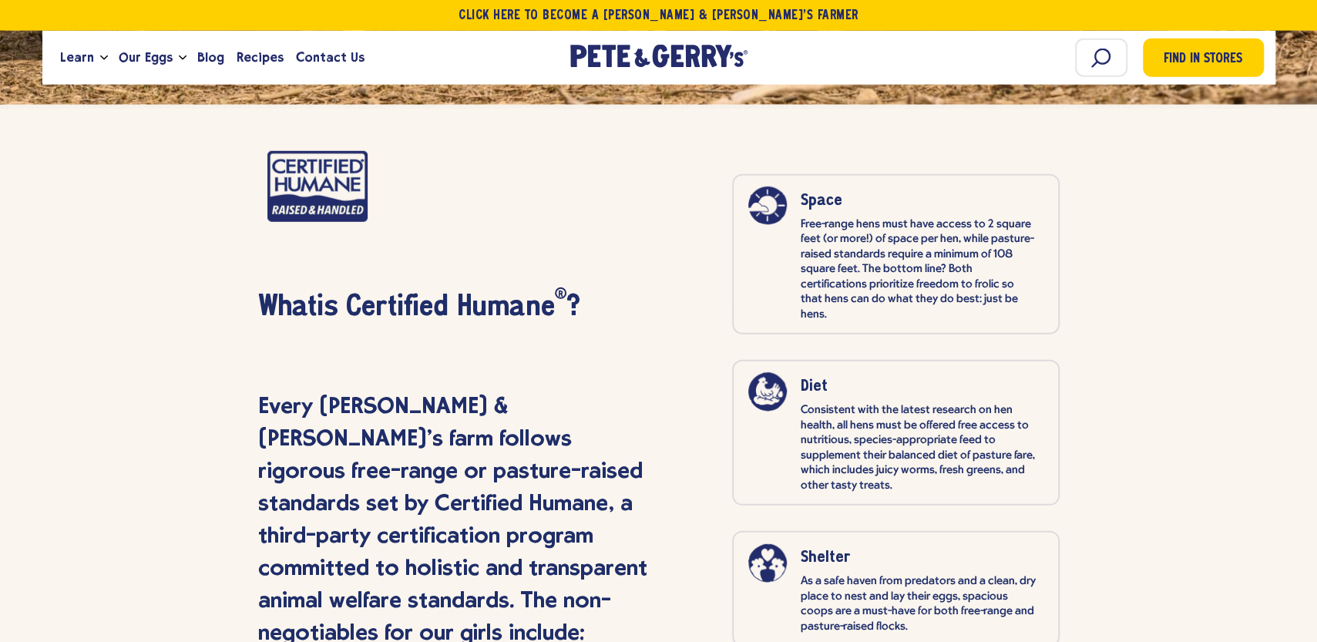
scroll to position [7084, 0]
